Goal: Contribute content: Add original content to the website for others to see

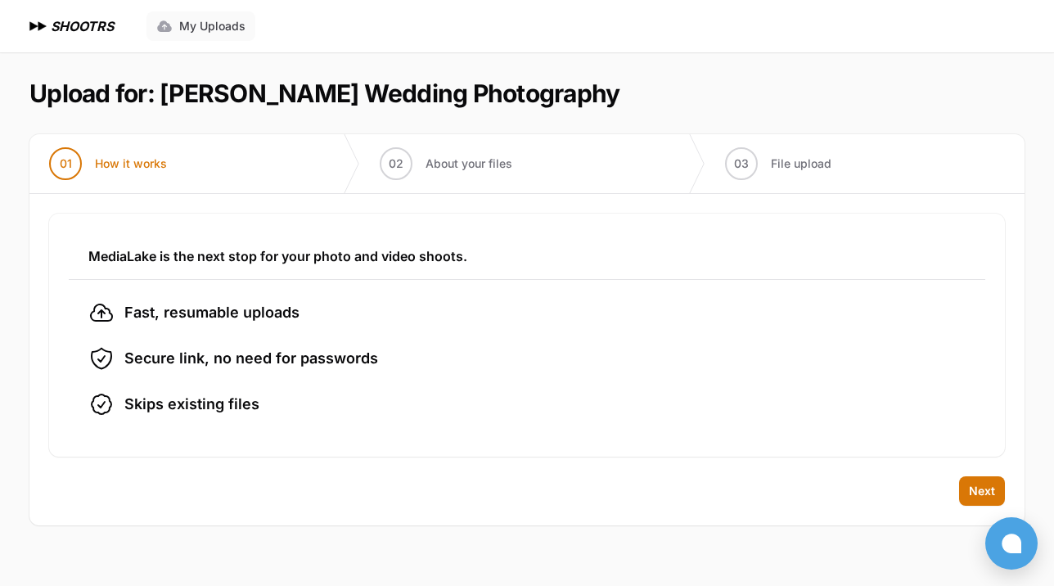
click at [221, 27] on span "My Uploads" at bounding box center [212, 26] width 66 height 16
click at [980, 497] on span "Next" at bounding box center [982, 491] width 26 height 16
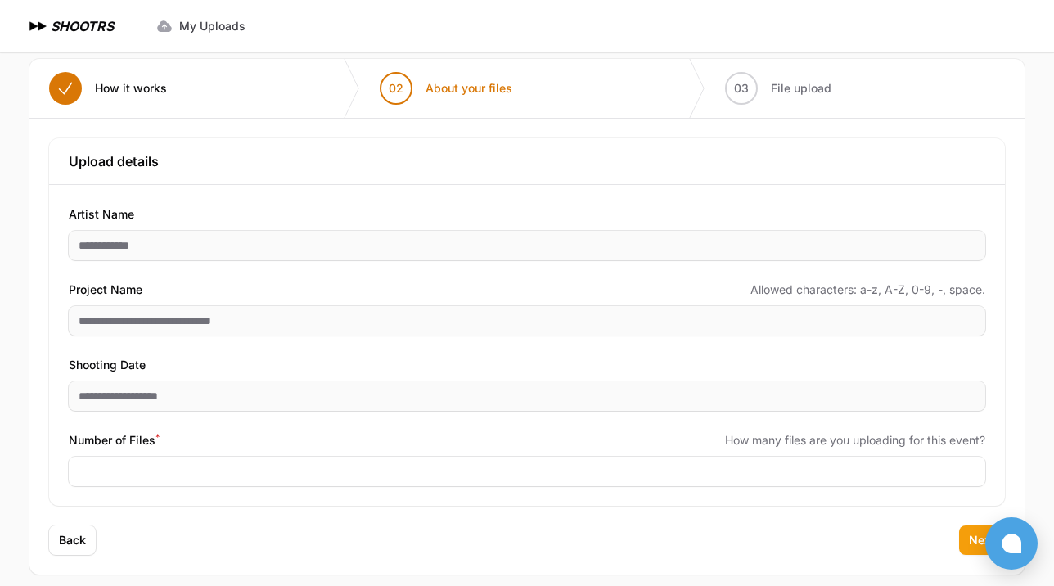
scroll to position [90, 0]
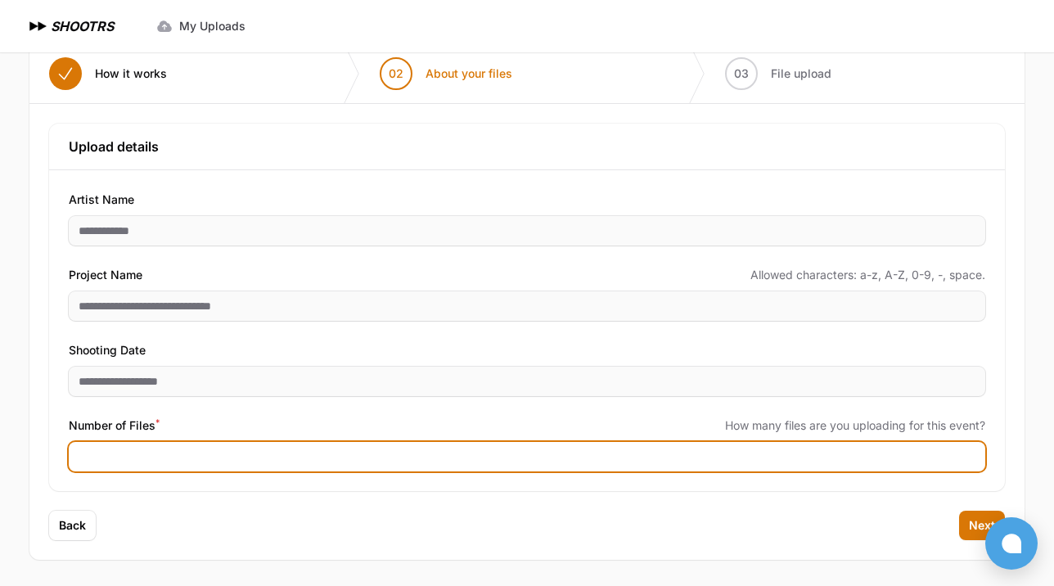
click at [268, 454] on input "Number of Files *" at bounding box center [527, 456] width 917 height 29
type input "****"
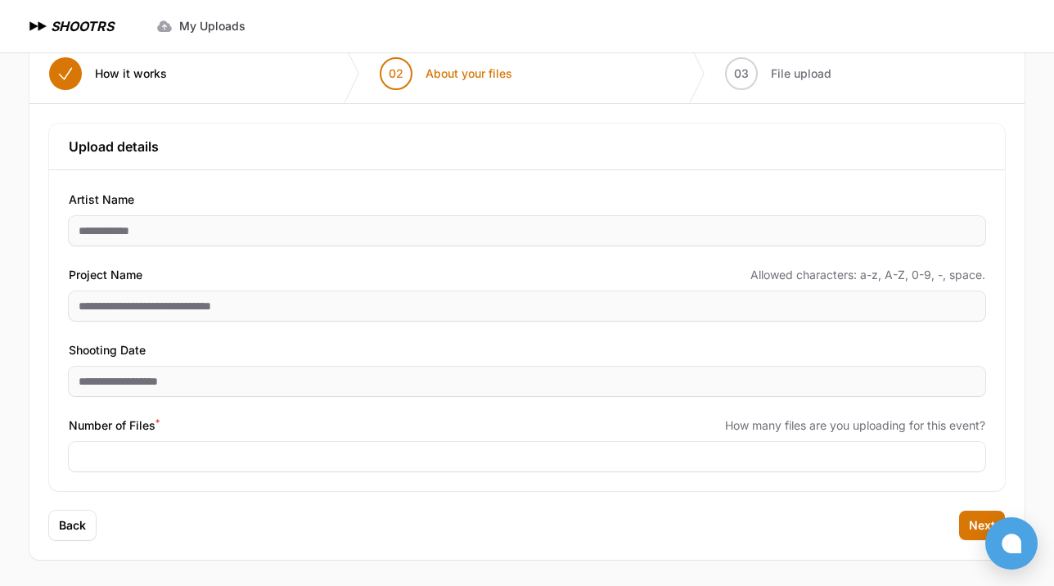
click at [872, 540] on div "Back Next" at bounding box center [526, 535] width 995 height 49
click at [973, 519] on span "Next" at bounding box center [982, 525] width 26 height 16
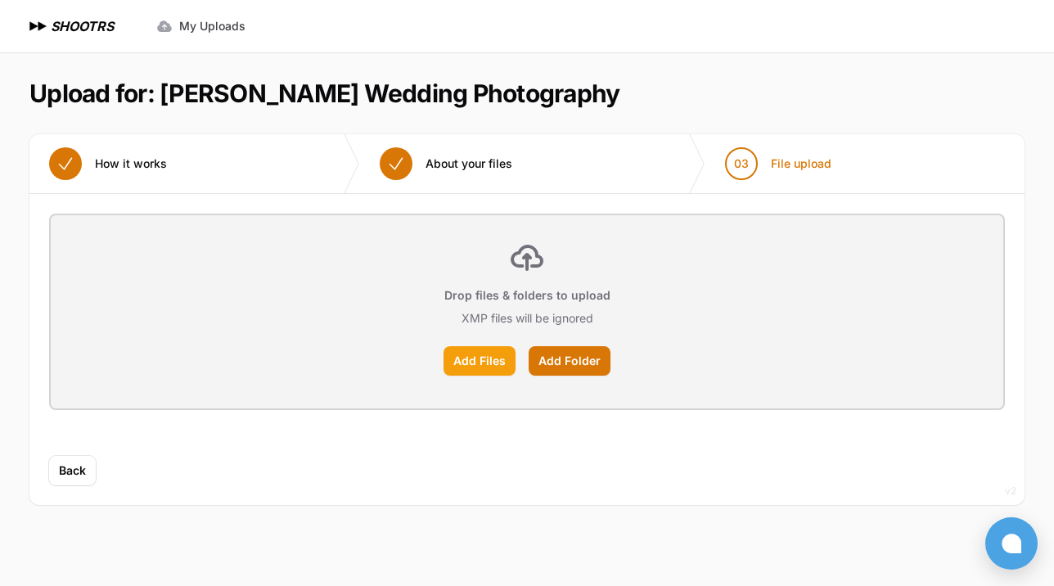
click at [481, 363] on label "Add Files" at bounding box center [480, 360] width 72 height 29
click at [0, 0] on input "Add Files" at bounding box center [0, 0] width 0 height 0
